Goal: Task Accomplishment & Management: Manage account settings

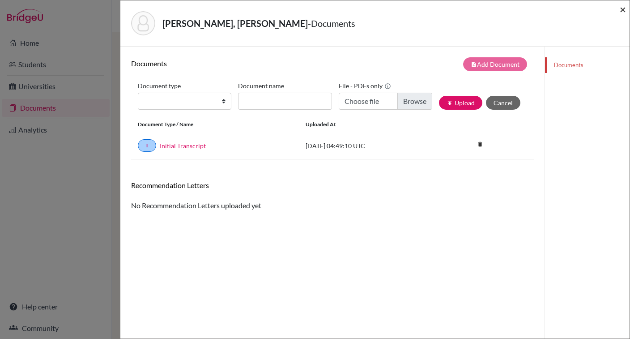
click at [621, 8] on span "×" at bounding box center [623, 9] width 6 height 13
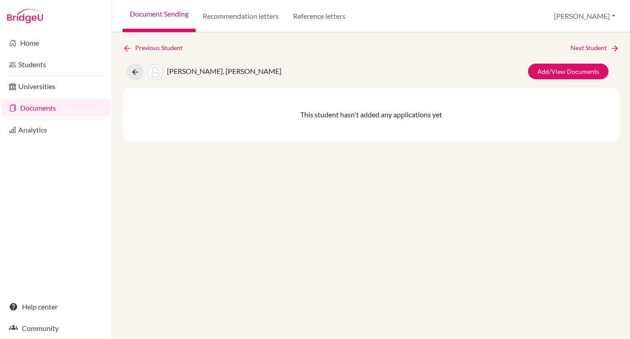
click at [38, 109] on link "Documents" at bounding box center [56, 108] width 108 height 18
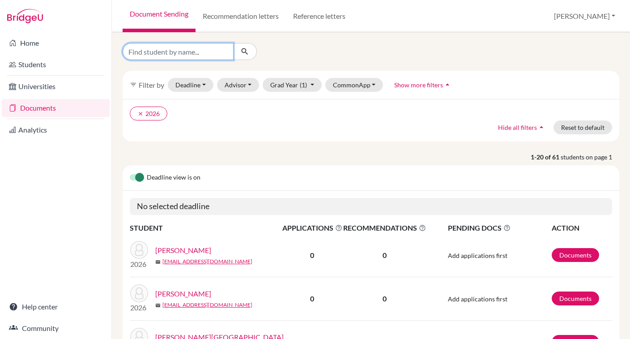
click at [181, 52] on input "Find student by name..." at bounding box center [178, 51] width 111 height 17
type input "morris"
click button "submit" at bounding box center [245, 51] width 24 height 17
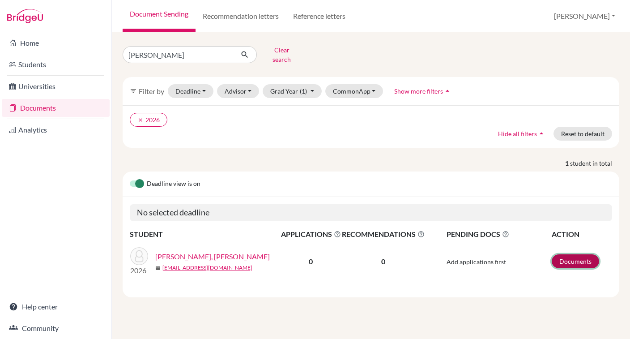
click at [574, 258] on link "Documents" at bounding box center [575, 261] width 47 height 14
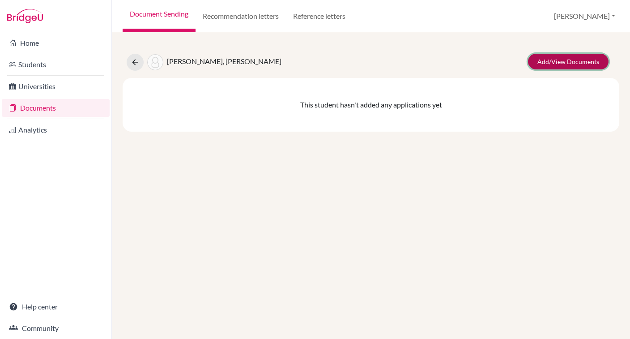
click at [547, 64] on link "Add/View Documents" at bounding box center [568, 62] width 81 height 16
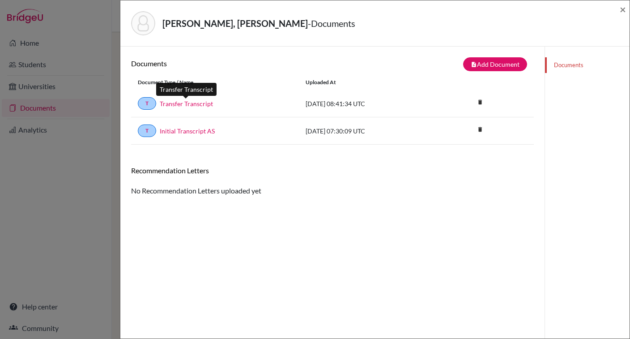
click at [176, 100] on link "Transfer Transcript" at bounding box center [186, 103] width 53 height 9
